Goal: Task Accomplishment & Management: Manage account settings

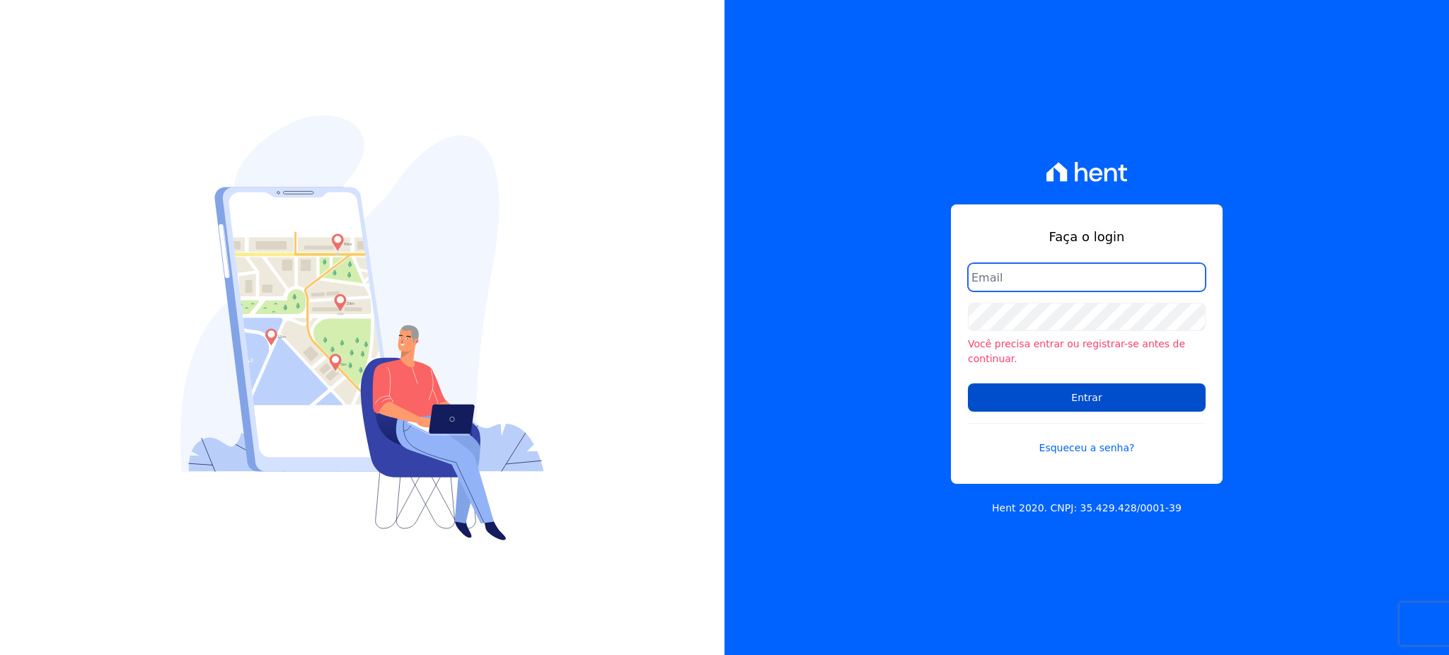
type input "[EMAIL_ADDRESS][PERSON_NAME][DOMAIN_NAME]"
click at [1072, 393] on input "Entrar" at bounding box center [1087, 397] width 238 height 28
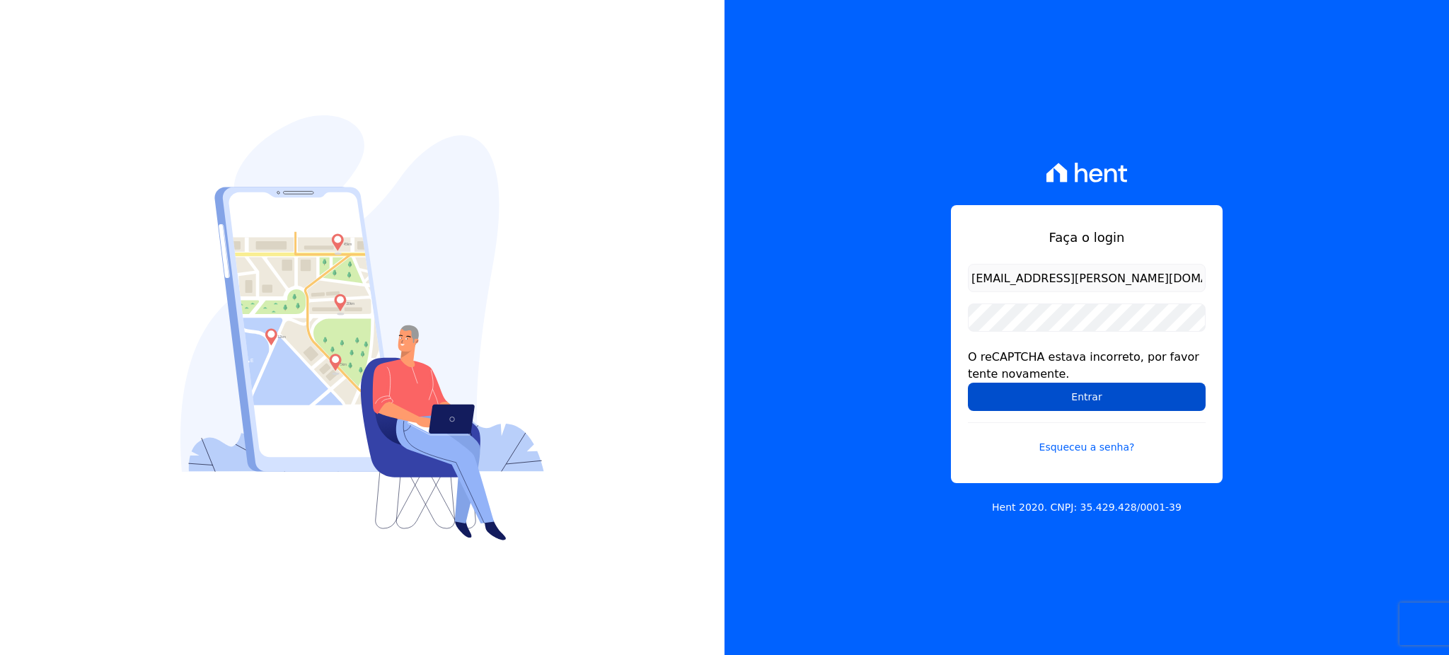
click at [1062, 390] on input "Entrar" at bounding box center [1087, 397] width 238 height 28
click at [1136, 404] on input "Entrar" at bounding box center [1087, 397] width 238 height 28
click at [1112, 390] on input "Entrar" at bounding box center [1087, 397] width 238 height 28
click at [1072, 405] on input "Entrar" at bounding box center [1087, 397] width 238 height 28
